Goal: Find contact information: Find contact information

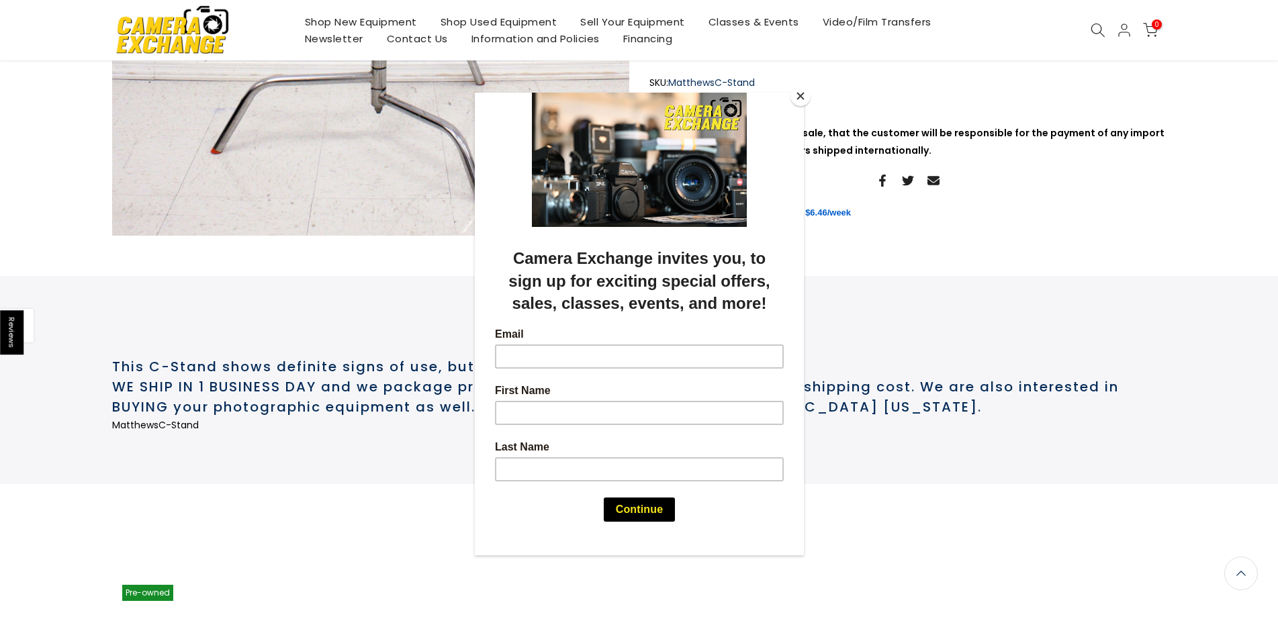
scroll to position [1021, 0]
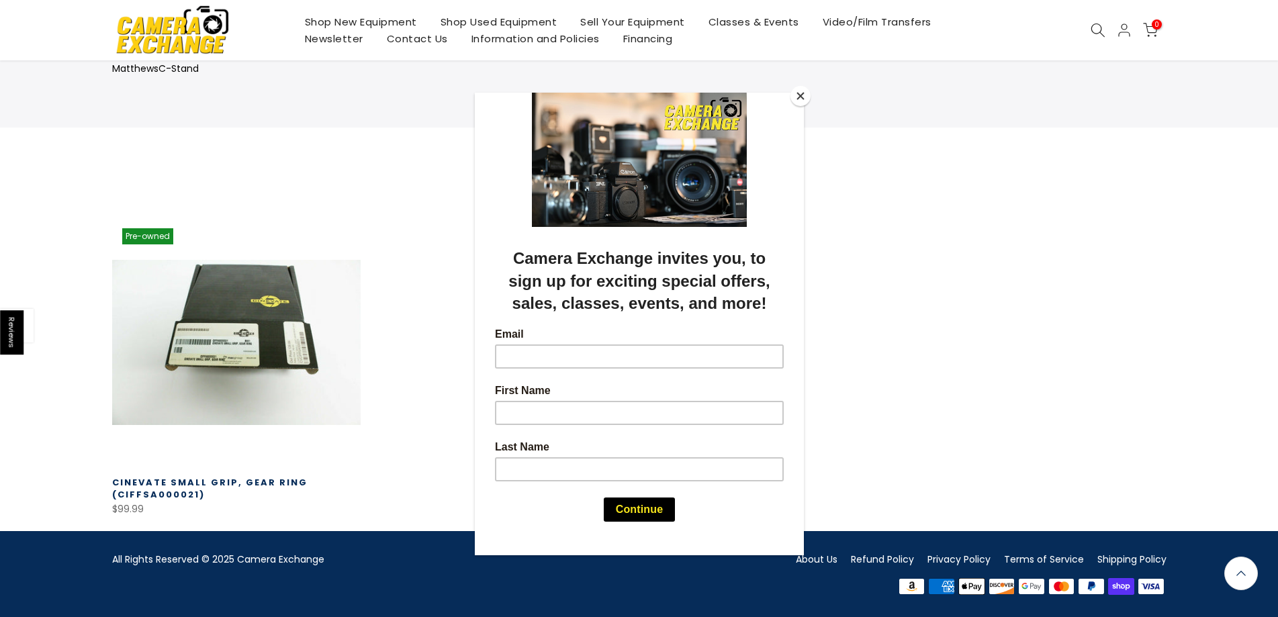
click at [802, 93] on button "Close" at bounding box center [801, 96] width 20 height 20
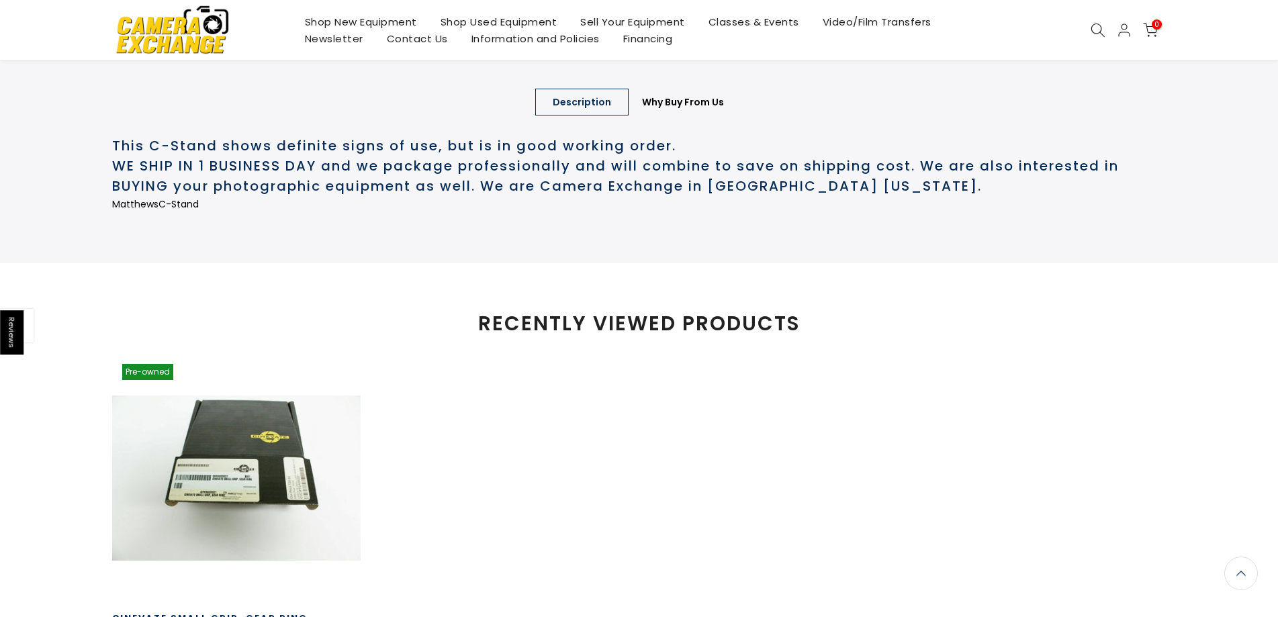
scroll to position [887, 0]
click at [422, 41] on link "Contact Us" at bounding box center [417, 38] width 85 height 17
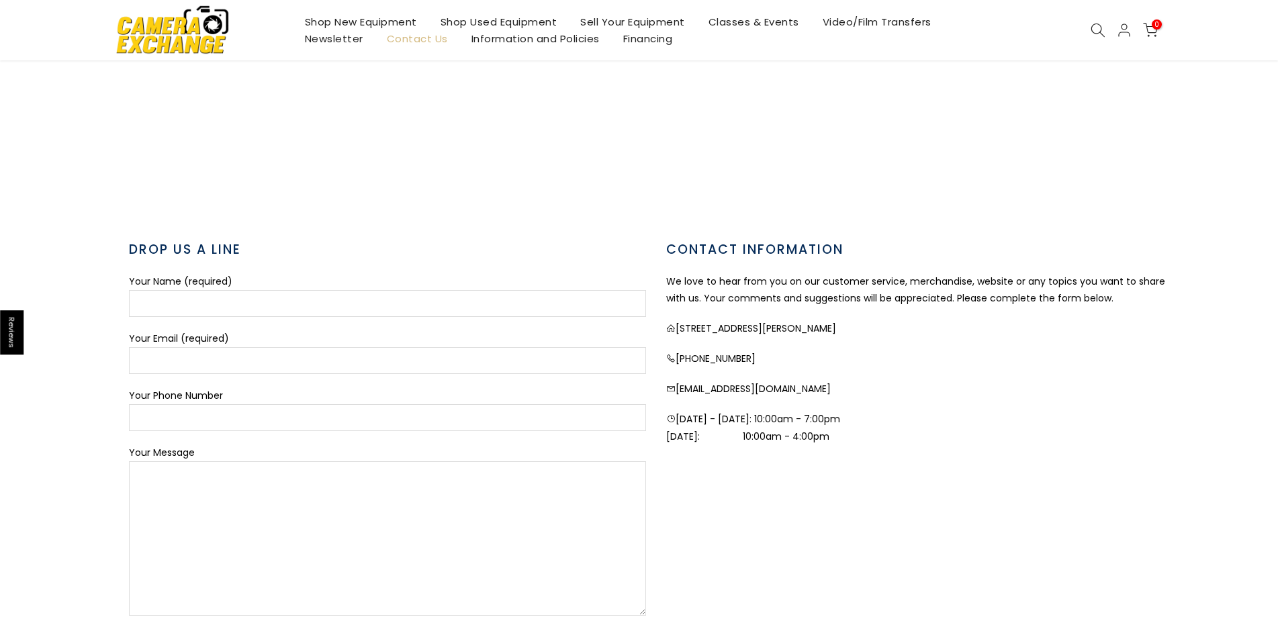
scroll to position [336, 0]
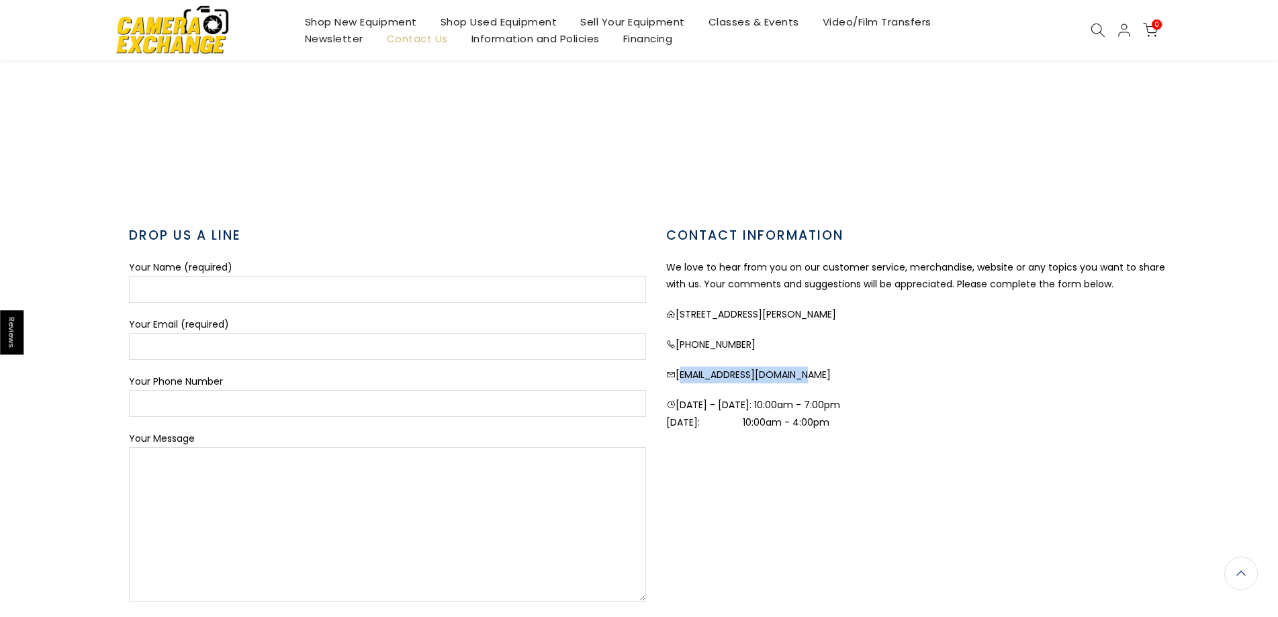
drag, startPoint x: 850, startPoint y: 375, endPoint x: 680, endPoint y: 377, distance: 170.0
click at [680, 377] on p "[EMAIL_ADDRESS][DOMAIN_NAME]" at bounding box center [924, 375] width 517 height 17
copy p "[EMAIL_ADDRESS][DOMAIN_NAME]"
click at [1040, 370] on p "[EMAIL_ADDRESS][DOMAIN_NAME]" at bounding box center [924, 375] width 517 height 17
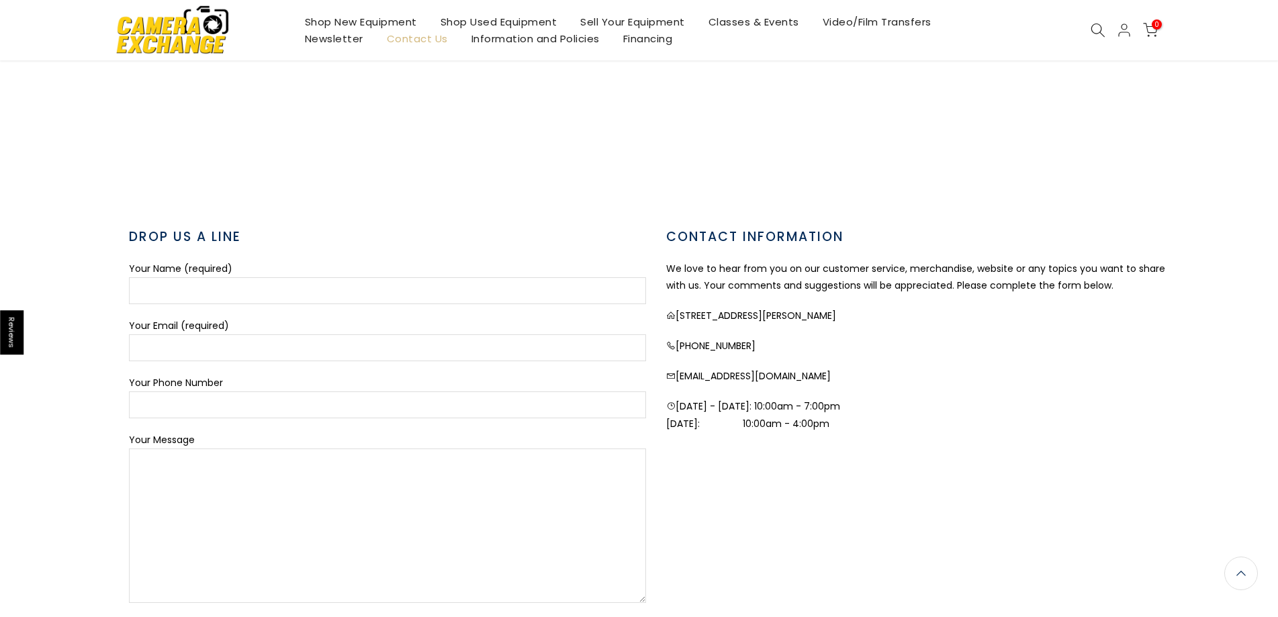
scroll to position [336, 0]
